Goal: Task Accomplishment & Management: Use online tool/utility

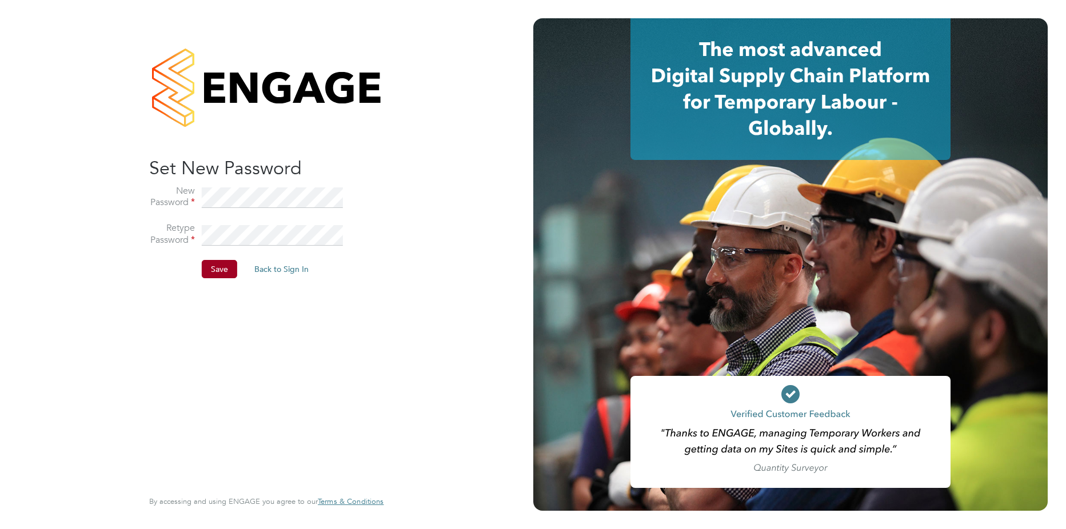
click at [134, 317] on div "Sorry! The link you followed has expired. I want to reset my password Back to S…" at bounding box center [266, 264] width 280 height 529
click at [215, 270] on button "Save" at bounding box center [219, 269] width 35 height 18
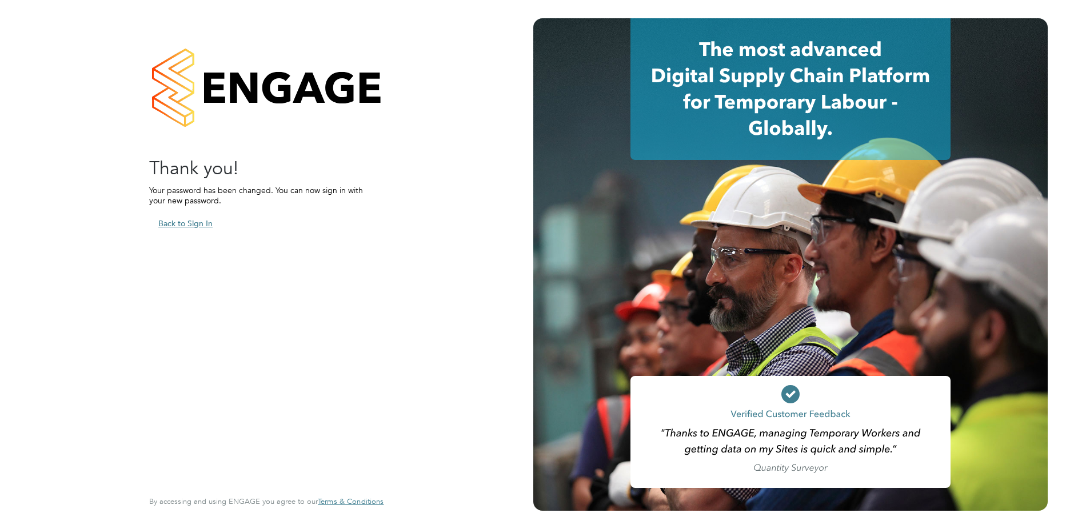
click at [186, 222] on button "Back to Sign In" at bounding box center [185, 223] width 73 height 18
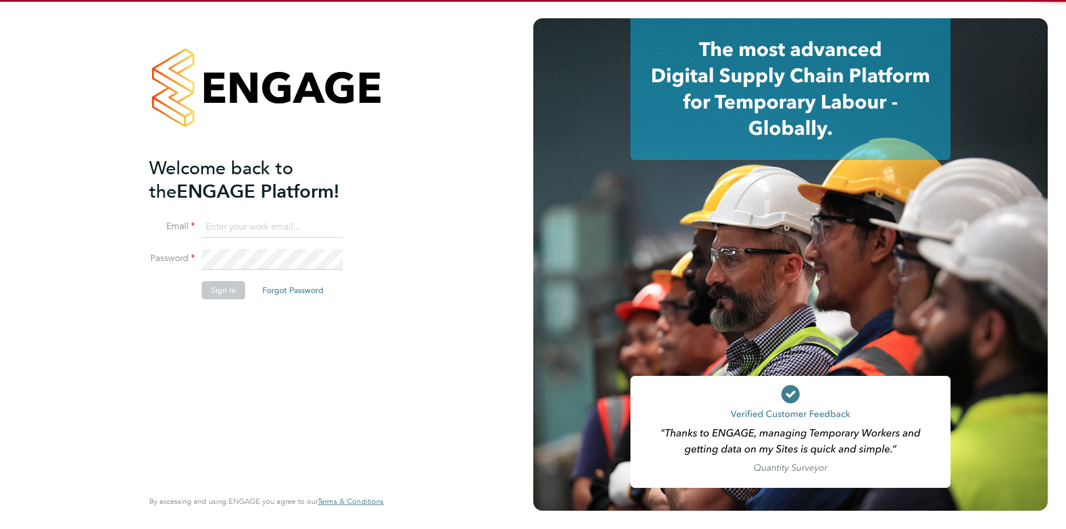
type input "[EMAIL_ADDRESS][DOMAIN_NAME]"
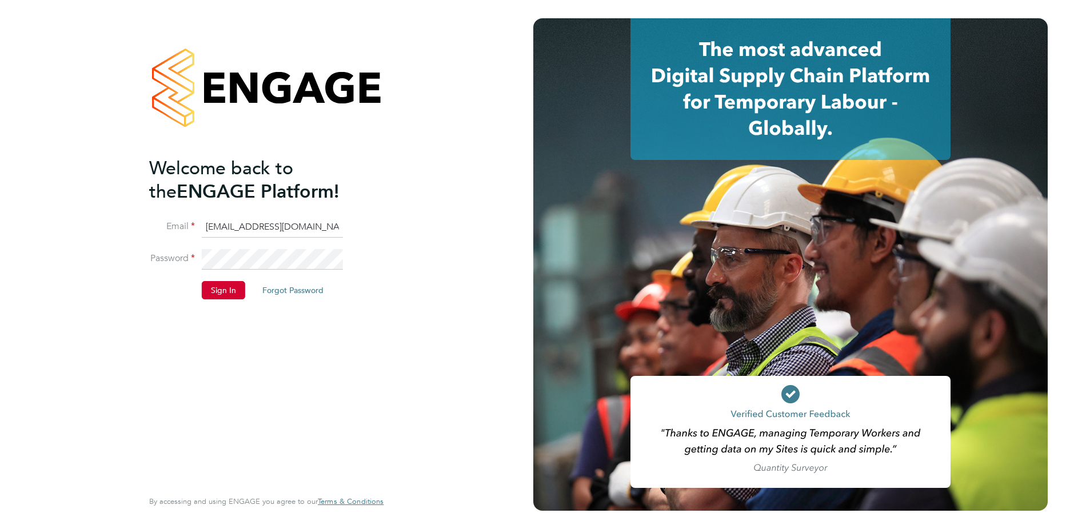
click at [225, 290] on button "Sign In" at bounding box center [223, 290] width 43 height 18
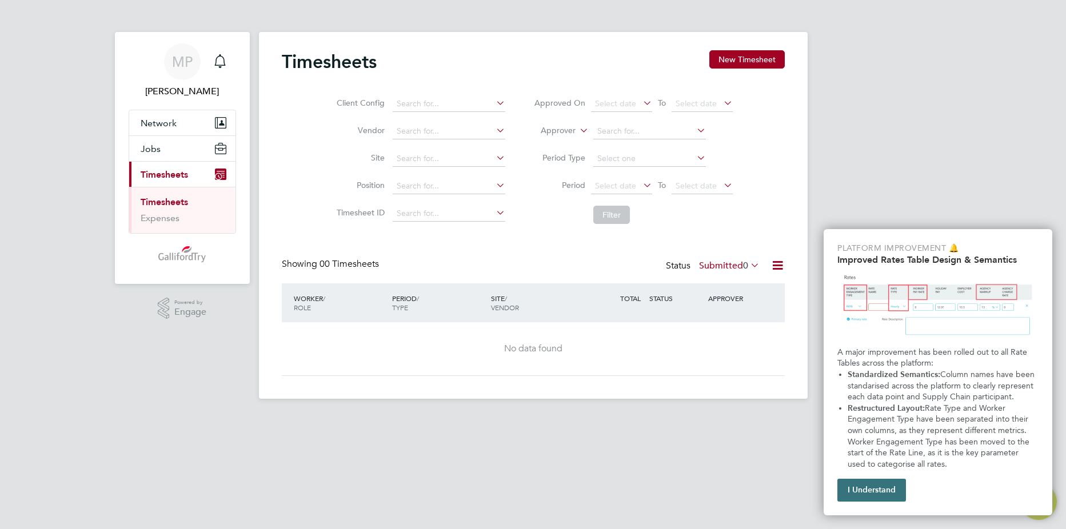
click at [852, 488] on button "I Understand" at bounding box center [871, 490] width 69 height 23
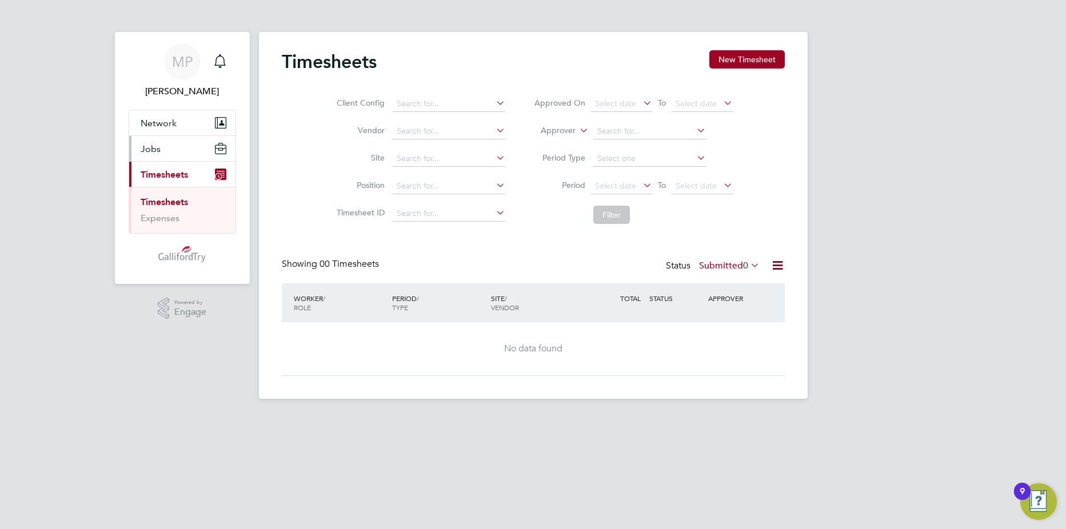
click at [160, 147] on button "Jobs" at bounding box center [182, 148] width 106 height 25
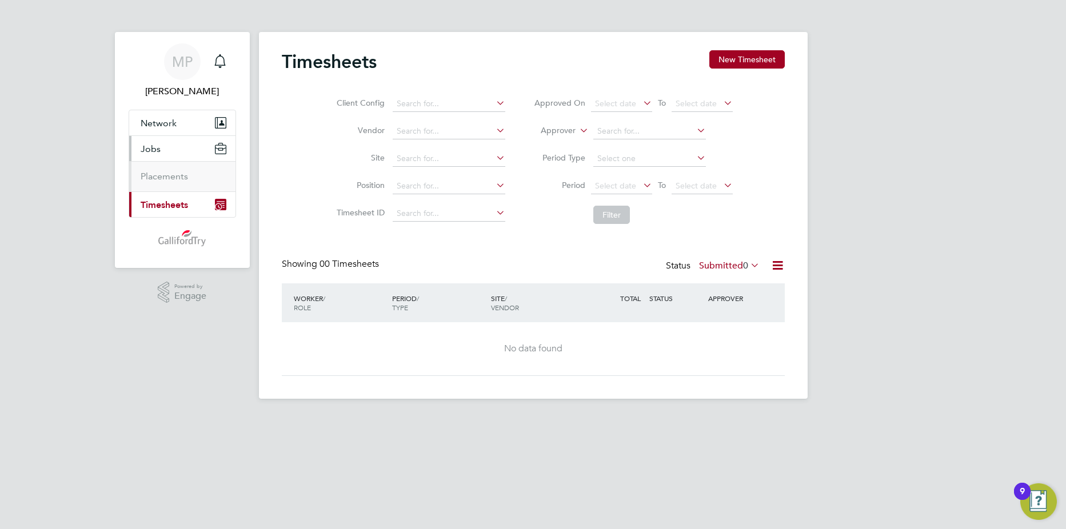
click at [166, 207] on span "Timesheets" at bounding box center [164, 204] width 47 height 11
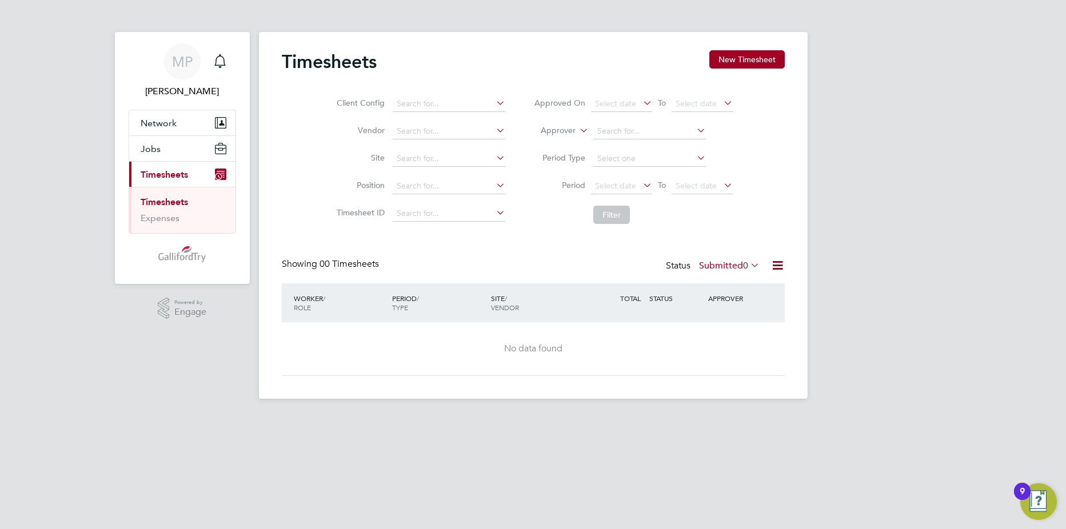
click at [179, 199] on link "Timesheets" at bounding box center [164, 202] width 47 height 11
